Goal: Task Accomplishment & Management: Manage account settings

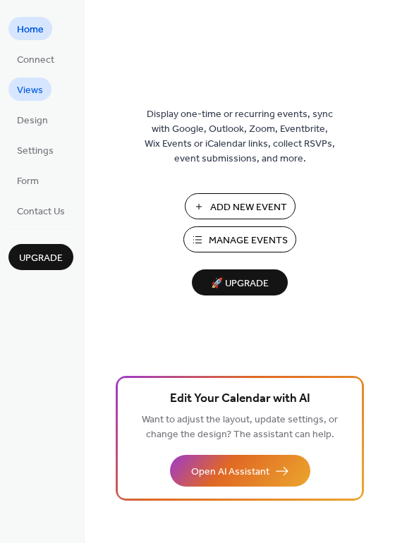
click at [34, 88] on span "Views" at bounding box center [30, 90] width 26 height 15
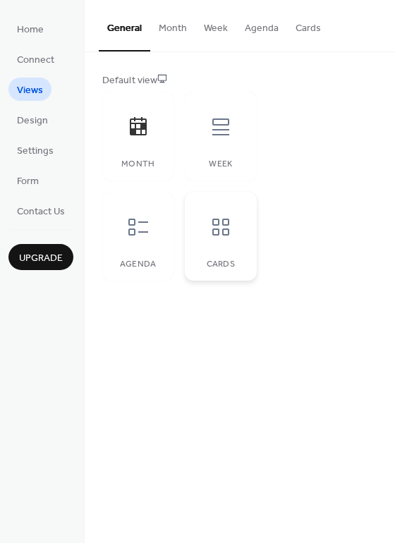
click at [227, 243] on div at bounding box center [221, 227] width 42 height 42
click at [39, 118] on span "Design" at bounding box center [32, 121] width 31 height 15
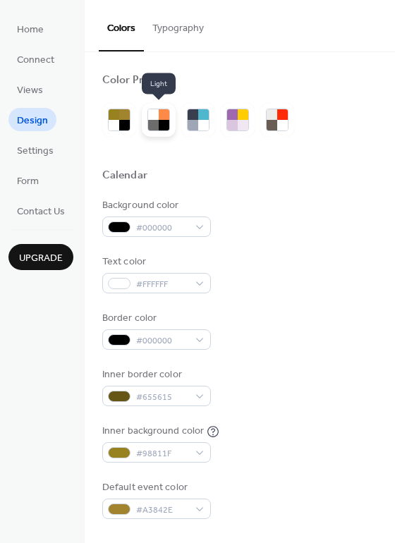
click at [159, 120] on div at bounding box center [164, 125] width 11 height 11
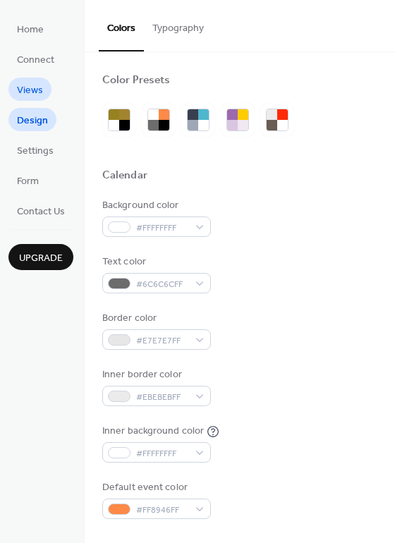
click at [36, 92] on span "Views" at bounding box center [30, 90] width 26 height 15
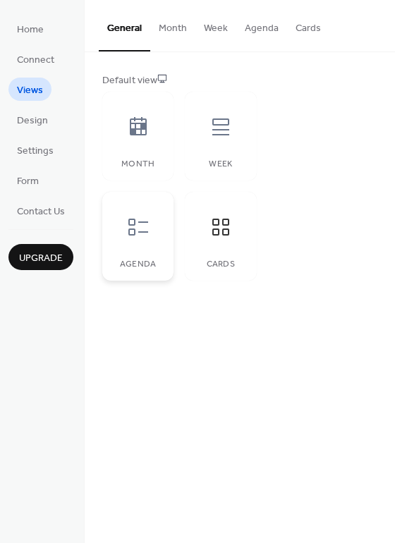
click at [140, 234] on icon at bounding box center [138, 227] width 23 height 23
click at [226, 232] on icon at bounding box center [220, 227] width 23 height 23
click at [299, 26] on button "Cards" at bounding box center [308, 25] width 42 height 50
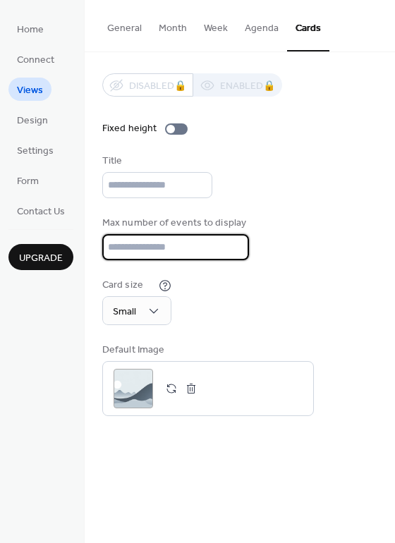
scroll to position [1, 0]
drag, startPoint x: 144, startPoint y: 249, endPoint x: 42, endPoint y: 267, distance: 103.8
click at [42, 266] on div "Home Connect Views Design Settings Form Contact Us Upgrade Views Upgrade Genera…" at bounding box center [197, 271] width 395 height 543
type input "*"
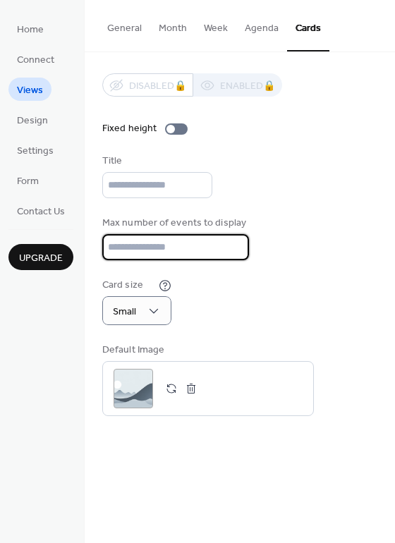
type input "*"
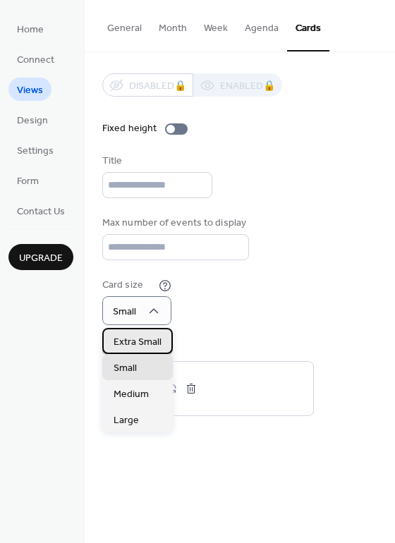
click at [144, 339] on span "Extra Small" at bounding box center [138, 342] width 48 height 15
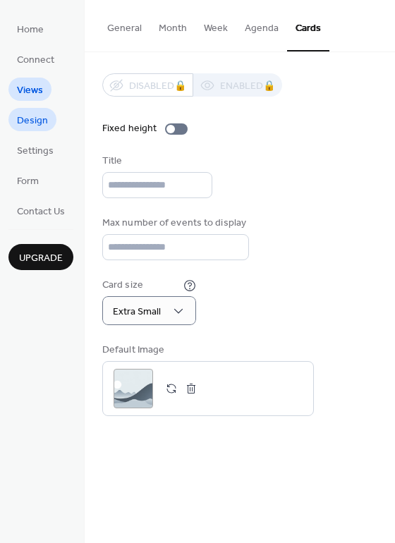
click at [35, 115] on span "Design" at bounding box center [32, 121] width 31 height 15
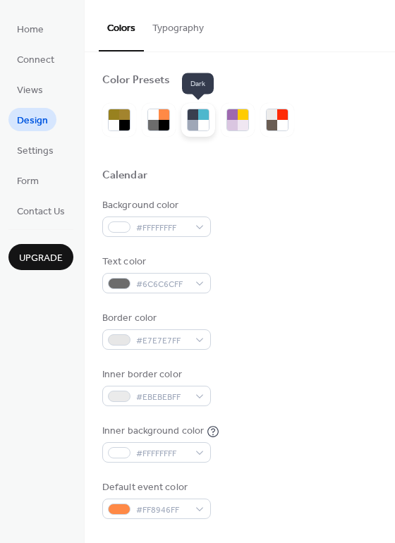
click at [198, 124] on div at bounding box center [203, 125] width 11 height 11
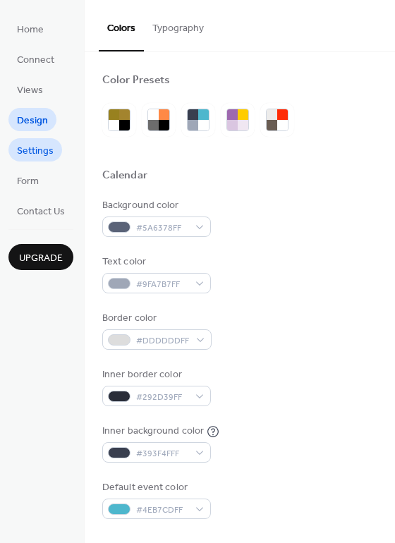
click at [31, 151] on span "Settings" at bounding box center [35, 151] width 37 height 15
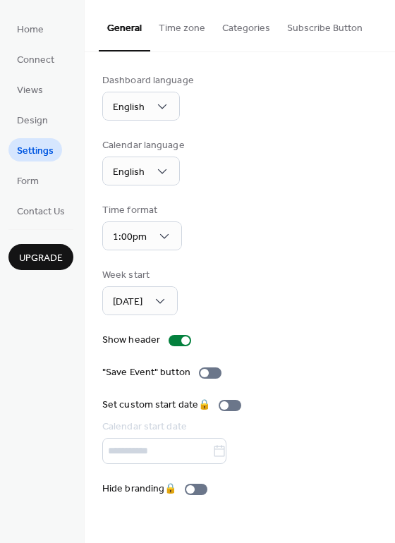
click at [181, 26] on button "Time zone" at bounding box center [181, 25] width 63 height 50
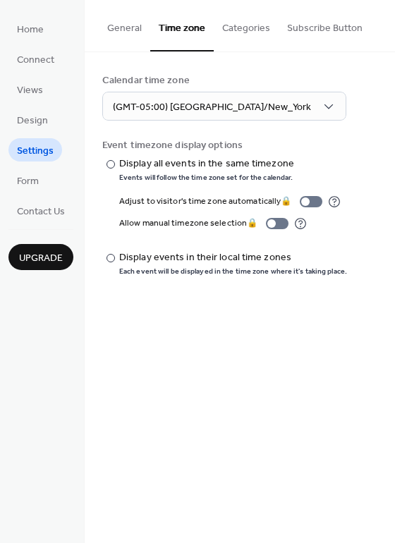
click at [243, 25] on button "Categories" at bounding box center [246, 25] width 65 height 50
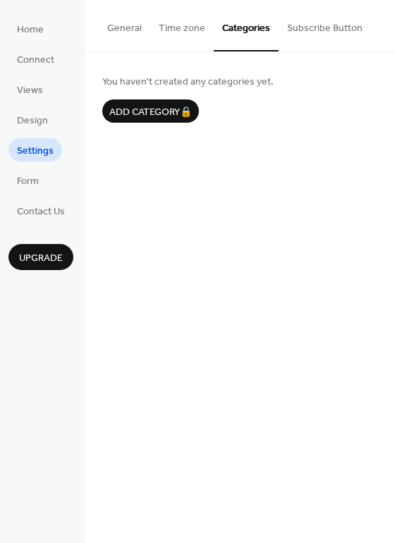
click at [300, 29] on button "Subscribe Button" at bounding box center [325, 25] width 92 height 50
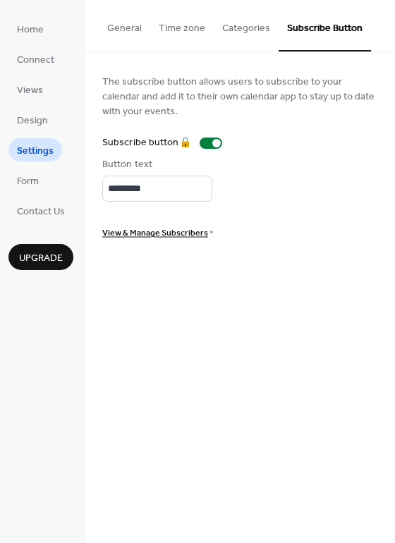
click at [130, 29] on button "General" at bounding box center [124, 25] width 51 height 50
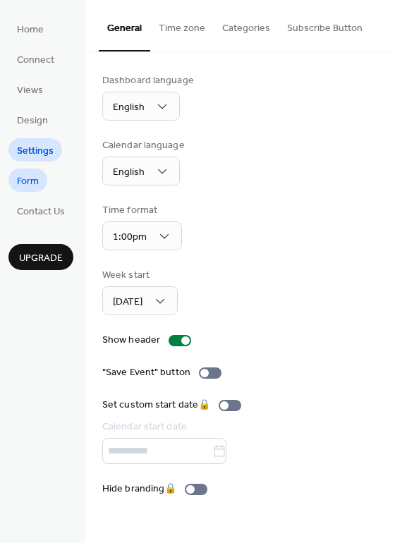
click at [29, 181] on span "Form" at bounding box center [28, 181] width 22 height 15
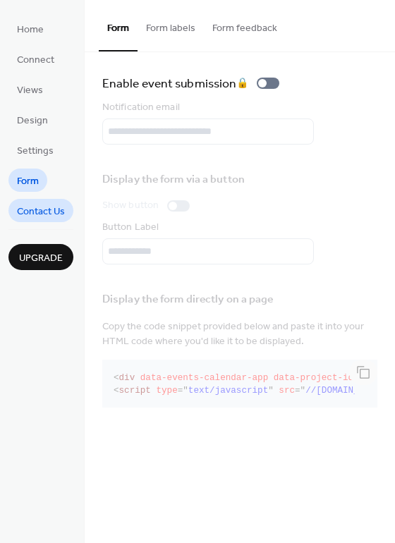
click at [49, 211] on span "Contact Us" at bounding box center [41, 212] width 48 height 15
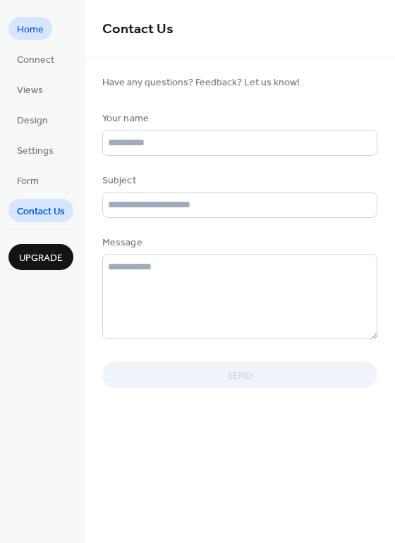
click at [26, 25] on span "Home" at bounding box center [30, 30] width 27 height 15
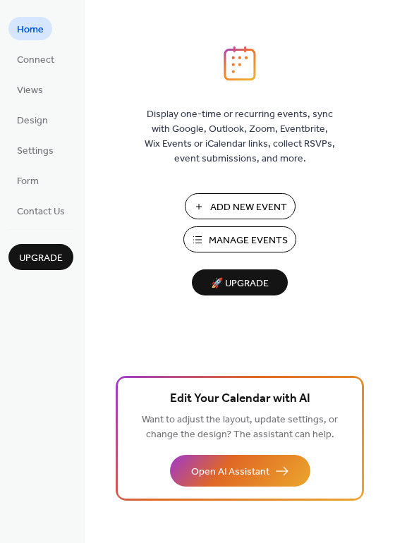
click at [242, 237] on span "Manage Events" at bounding box center [248, 240] width 79 height 15
